Goal: Task Accomplishment & Management: Use online tool/utility

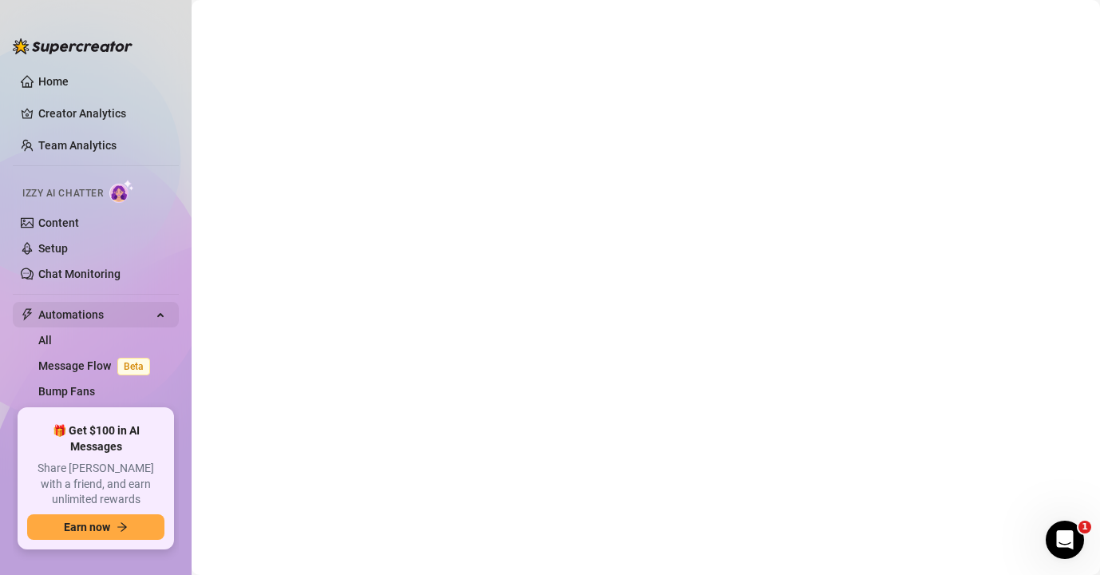
click at [103, 319] on span "Automations" at bounding box center [94, 315] width 113 height 26
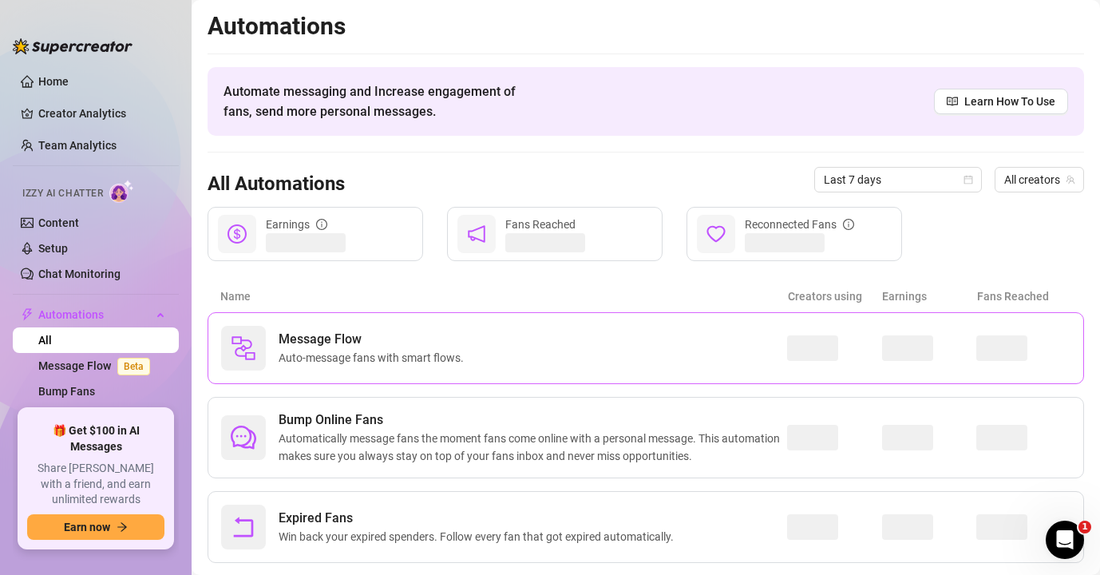
click at [747, 341] on div "Message Flow Auto-message fans with smart flows." at bounding box center [504, 348] width 566 height 45
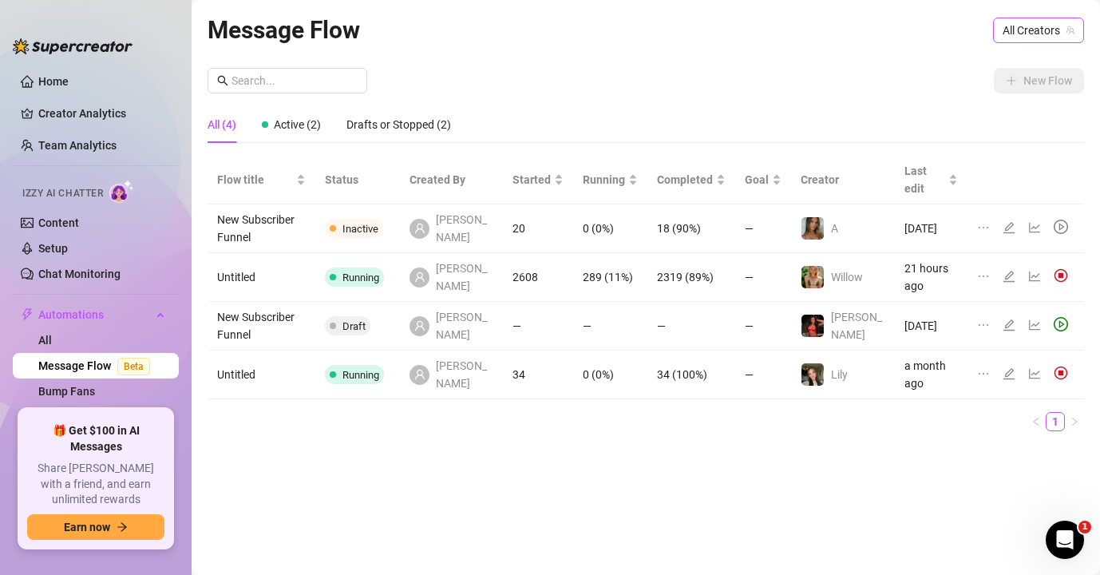
click at [1032, 38] on span "All Creators" at bounding box center [1039, 30] width 72 height 24
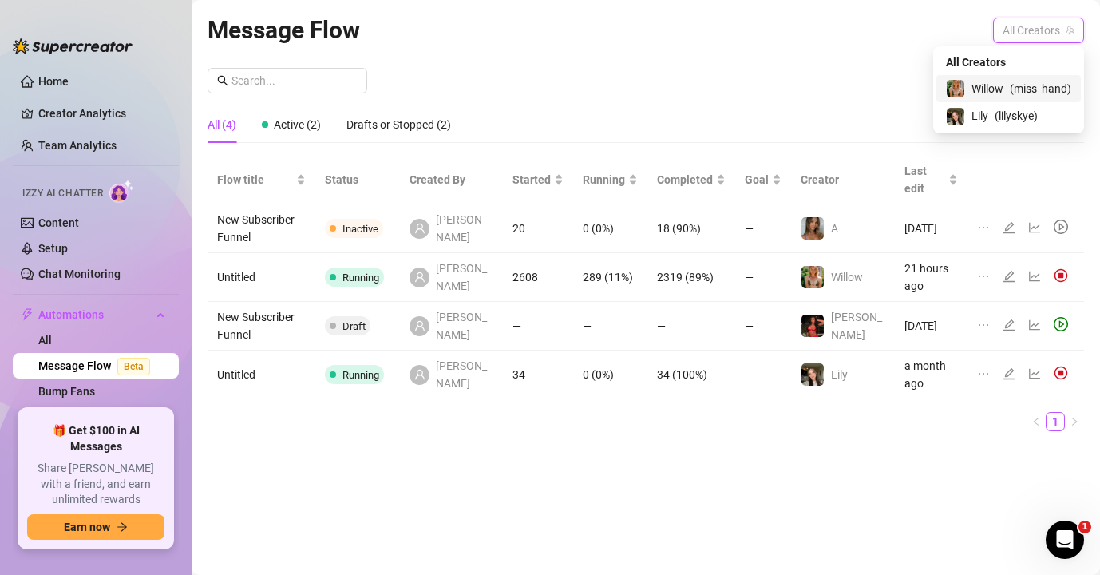
click at [1019, 96] on span "( miss_hand )" at bounding box center [1040, 89] width 61 height 18
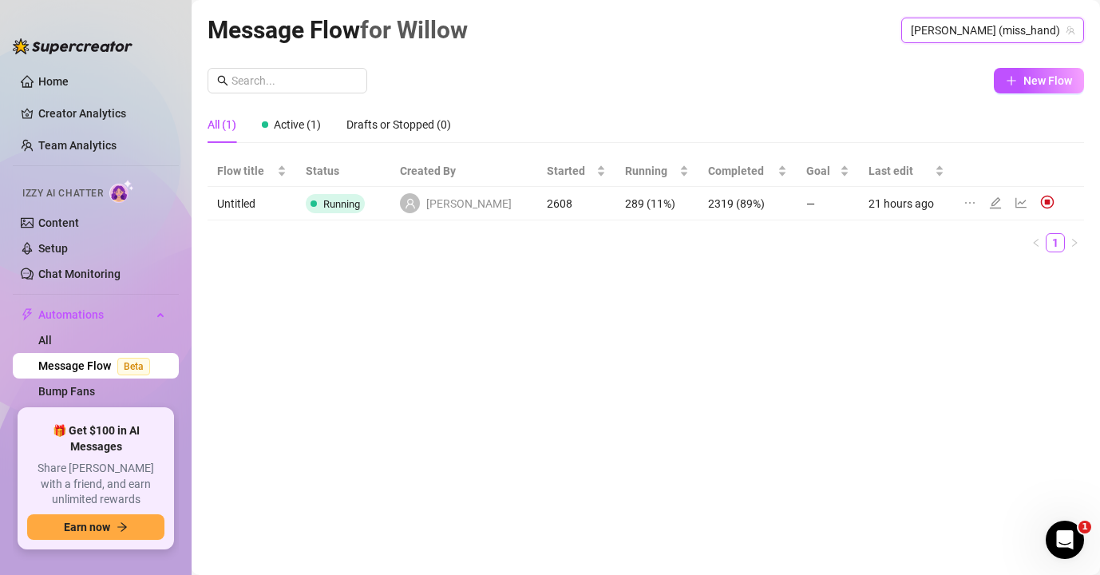
click at [989, 204] on icon "edit" at bounding box center [995, 202] width 13 height 13
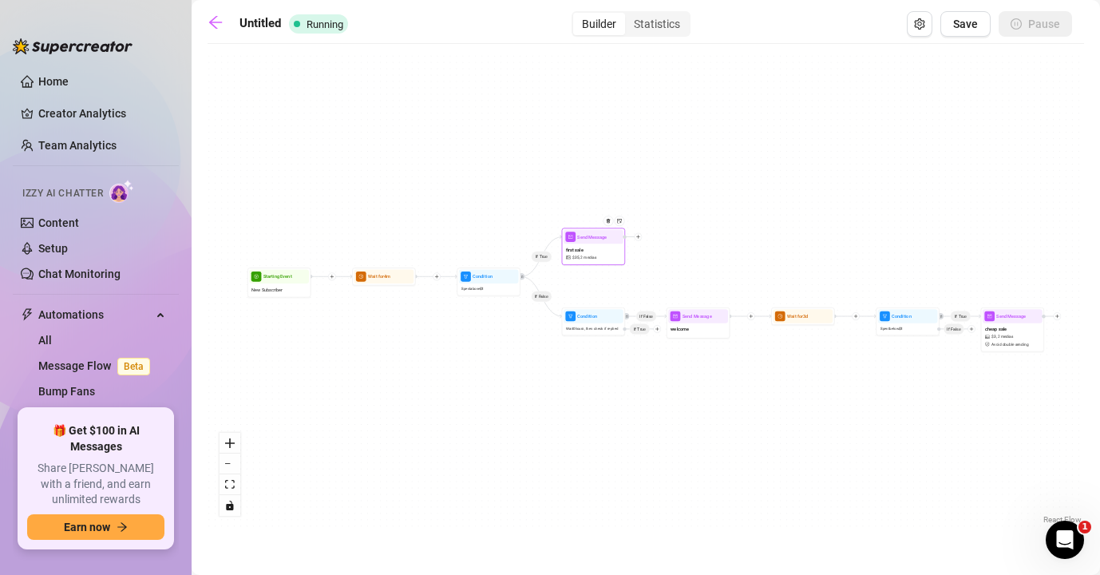
click at [613, 255] on div "first sale $ 35 , 2 medias" at bounding box center [594, 252] width 60 height 19
type textarea "did you like what you saw [PERSON_NAME]?🤭 i can do better if you're ready😏"
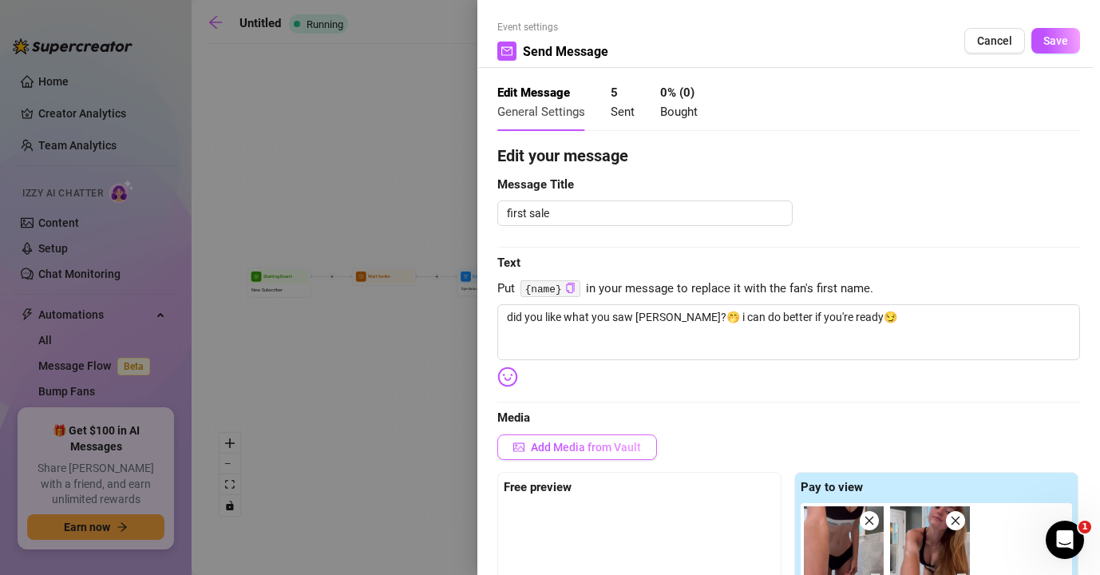
click at [566, 453] on button "Add Media from Vault" at bounding box center [577, 447] width 160 height 26
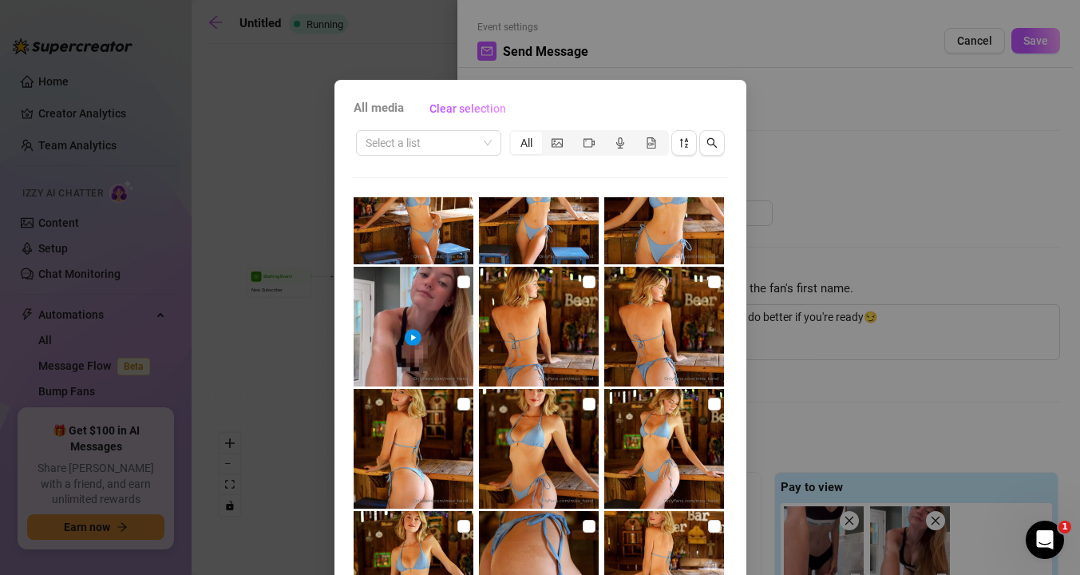
scroll to position [433, 0]
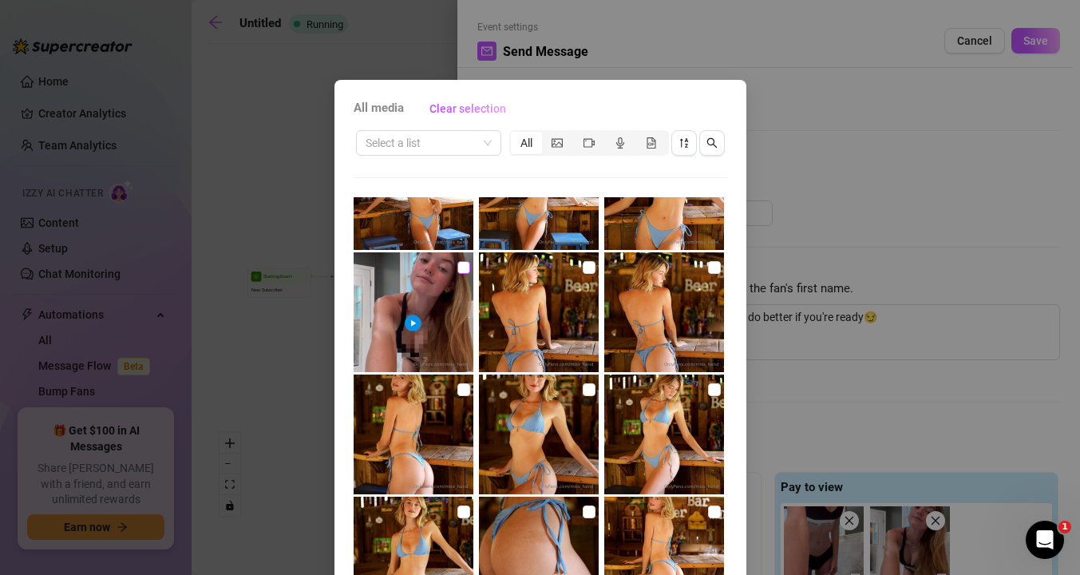
click at [457, 270] on input "checkbox" at bounding box center [463, 267] width 13 height 13
checkbox input "true"
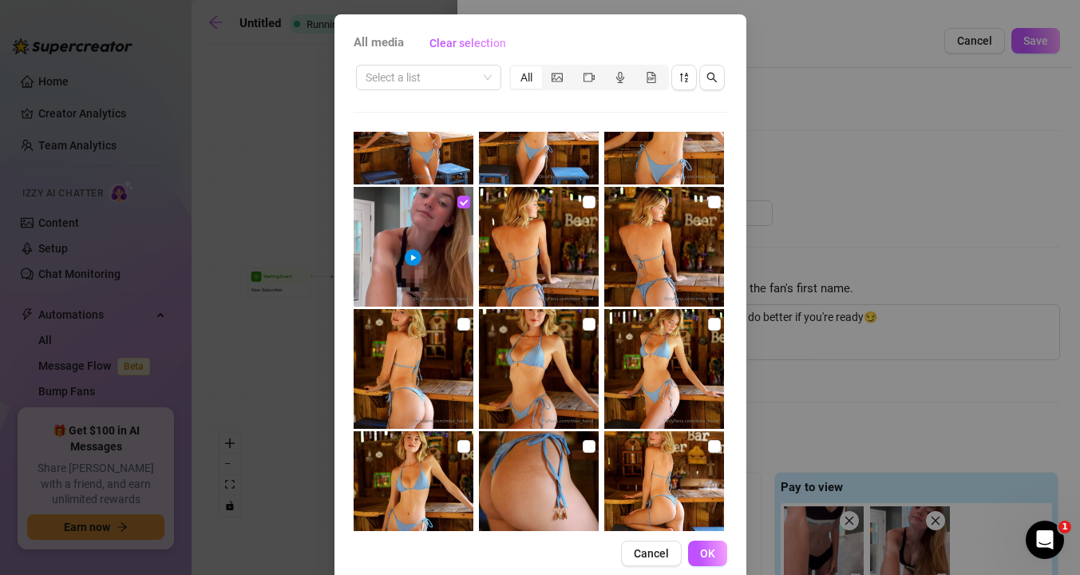
scroll to position [92, 0]
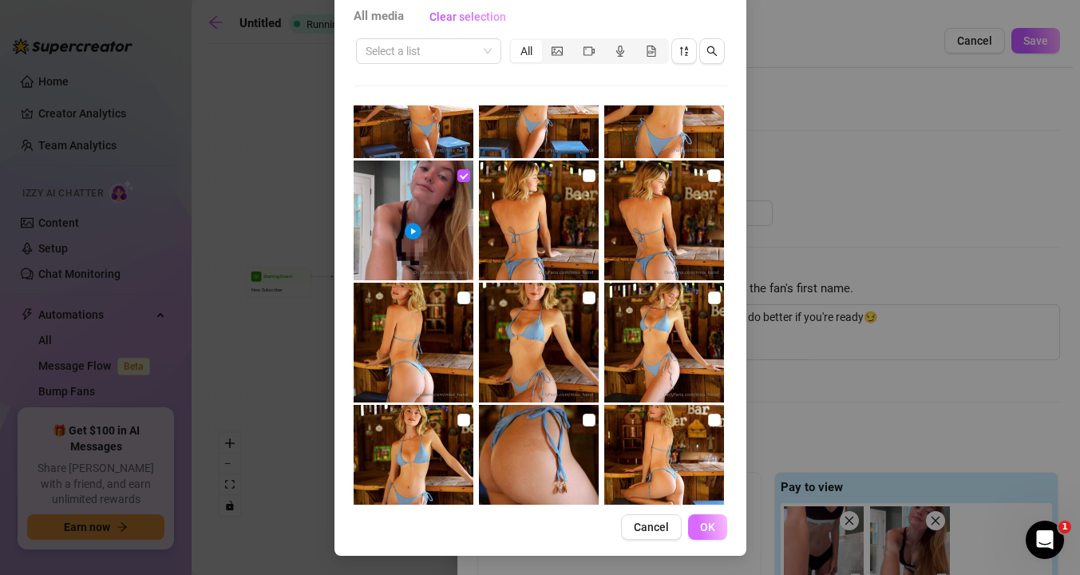
click at [703, 528] on span "OK" at bounding box center [707, 526] width 15 height 13
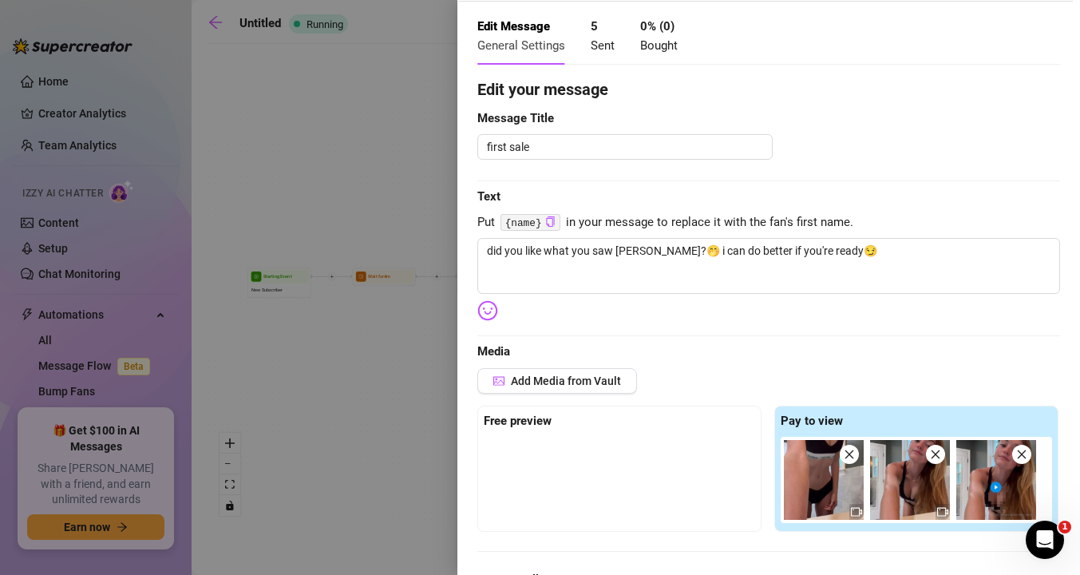
scroll to position [136, 0]
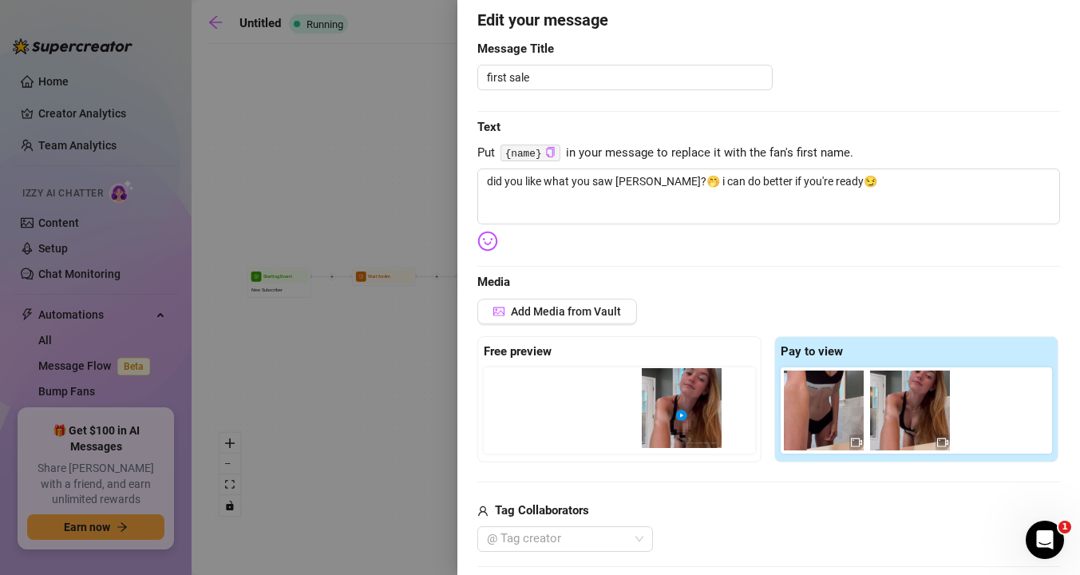
drag, startPoint x: 990, startPoint y: 394, endPoint x: 665, endPoint y: 397, distance: 324.9
click at [665, 397] on div "Free preview Pay to view" at bounding box center [768, 399] width 583 height 126
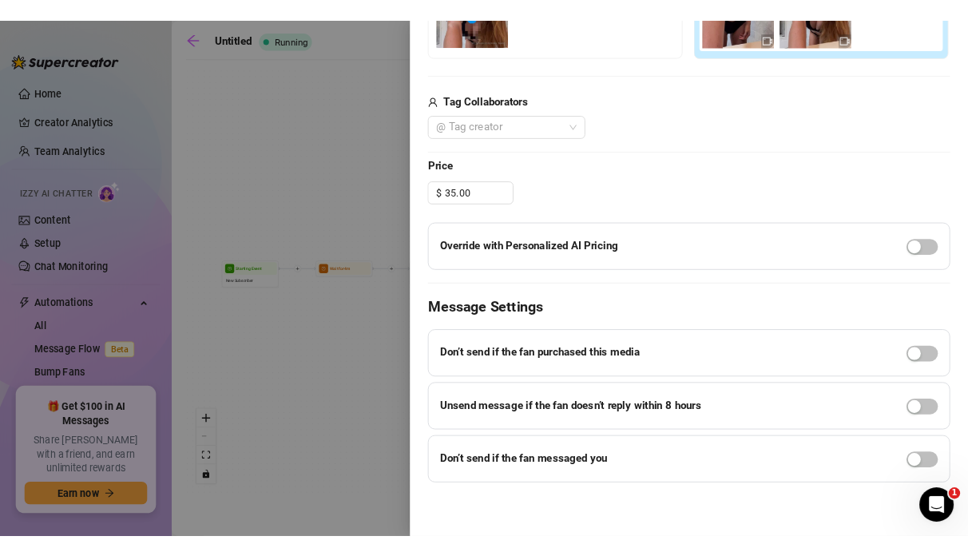
scroll to position [0, 0]
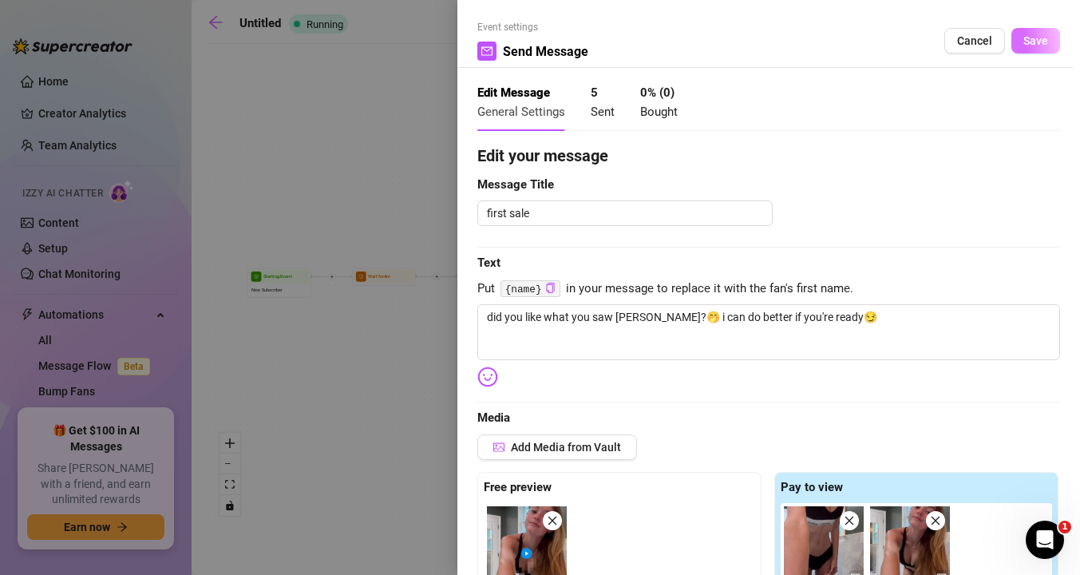
click at [1023, 46] on span "Save" at bounding box center [1035, 40] width 25 height 13
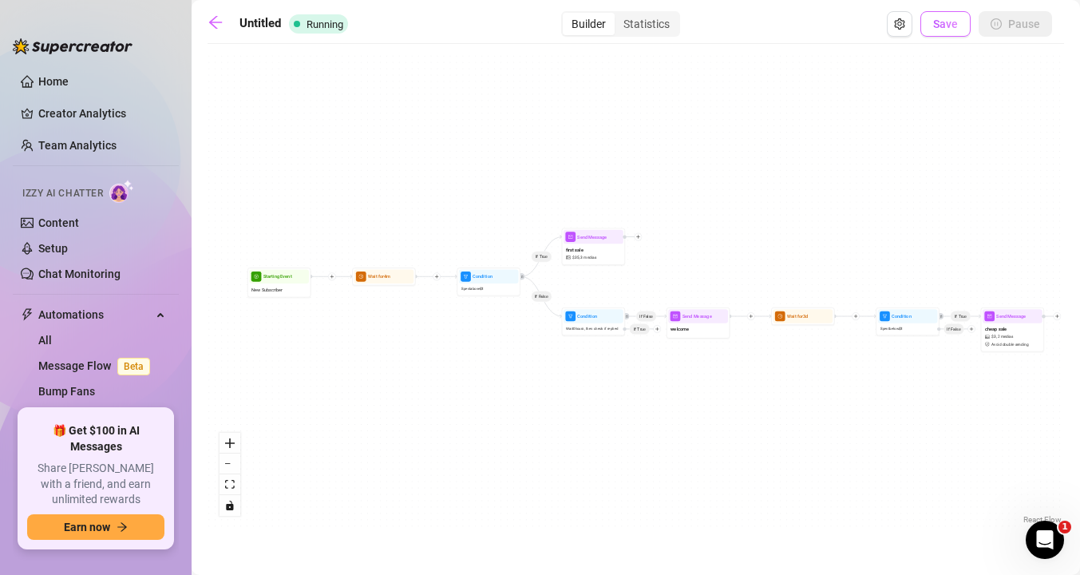
click at [960, 28] on button "Save" at bounding box center [945, 24] width 50 height 26
